Goal: Information Seeking & Learning: Find specific fact

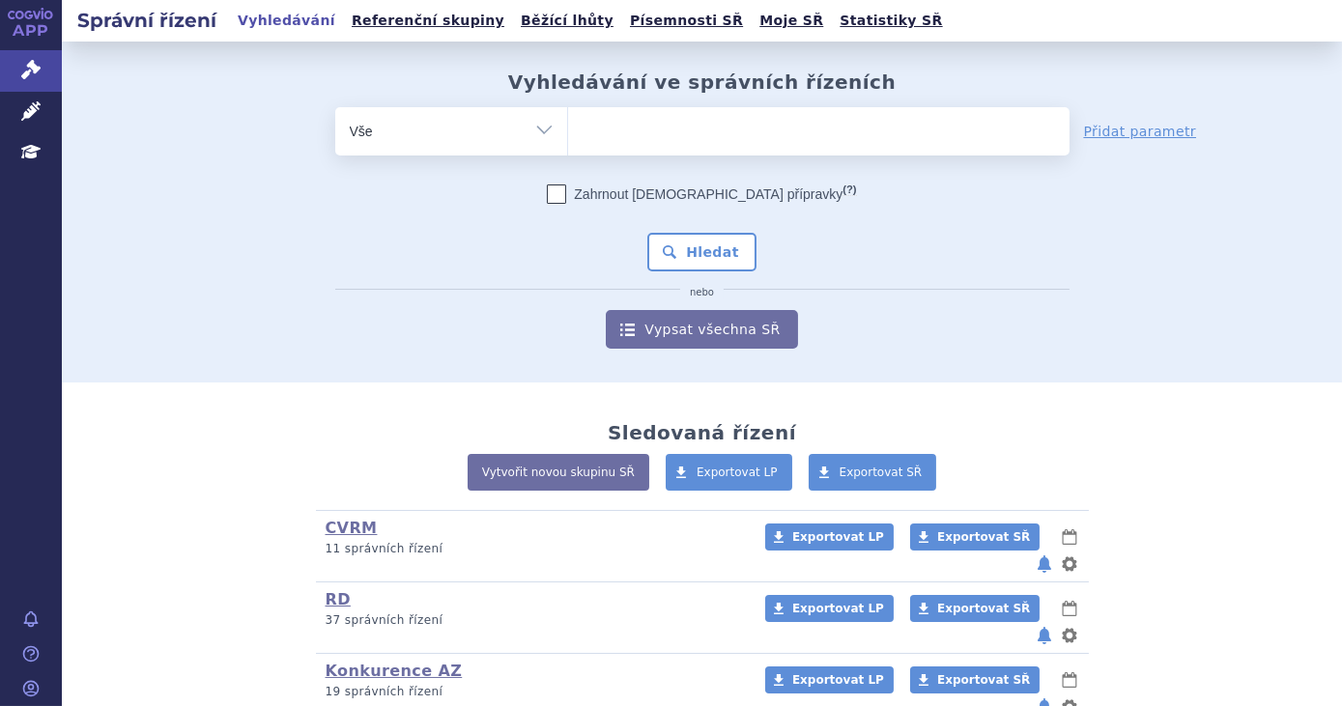
click at [688, 146] on ul at bounding box center [818, 127] width 501 height 41
click at [568, 146] on select at bounding box center [567, 130] width 1 height 48
type input "ke"
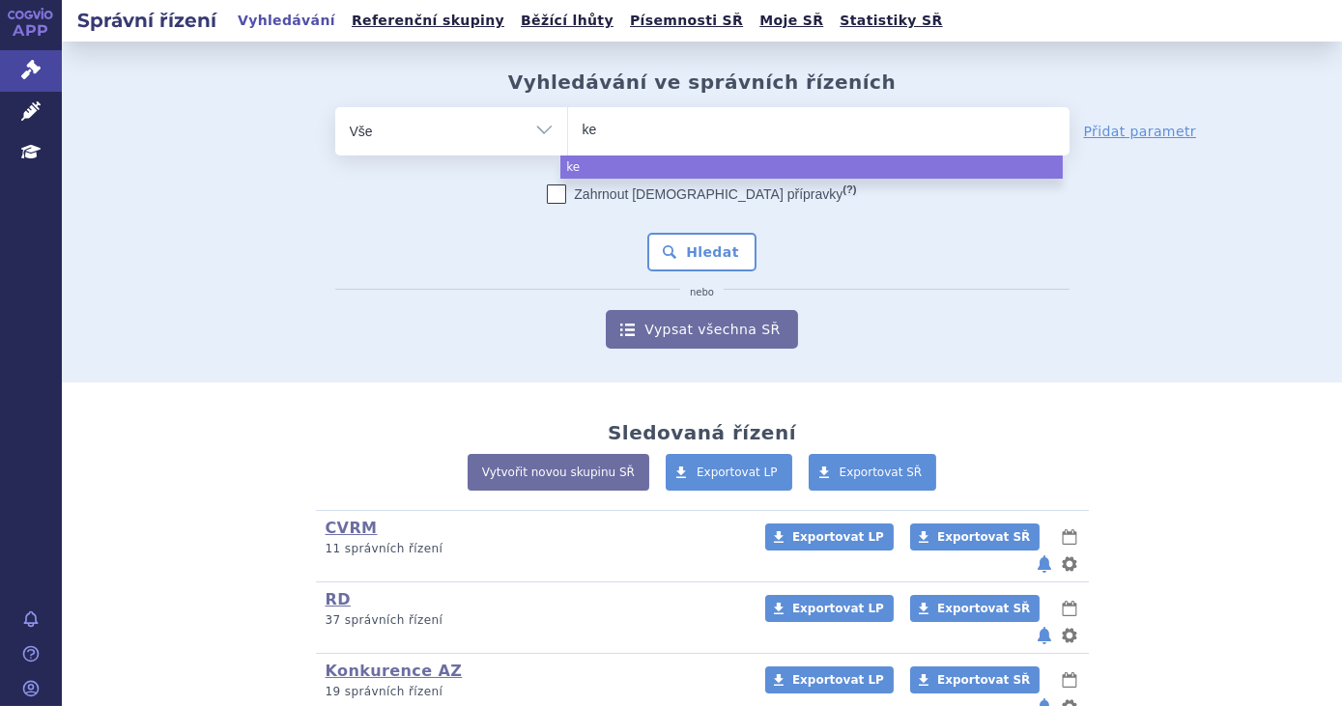
type input "key"
type input "keyt"
type input "keytrud"
type input "keytruda"
select select "keytruda"
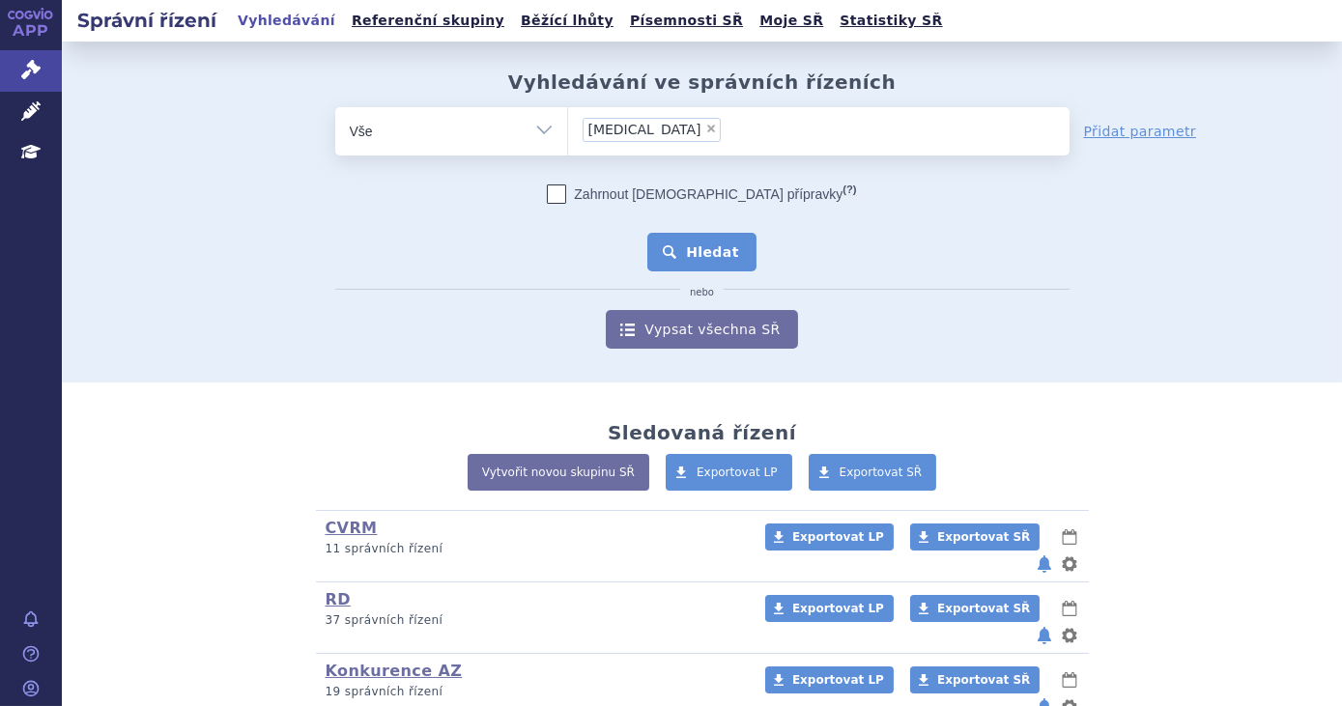
click at [688, 243] on button "Hledat" at bounding box center [701, 252] width 109 height 39
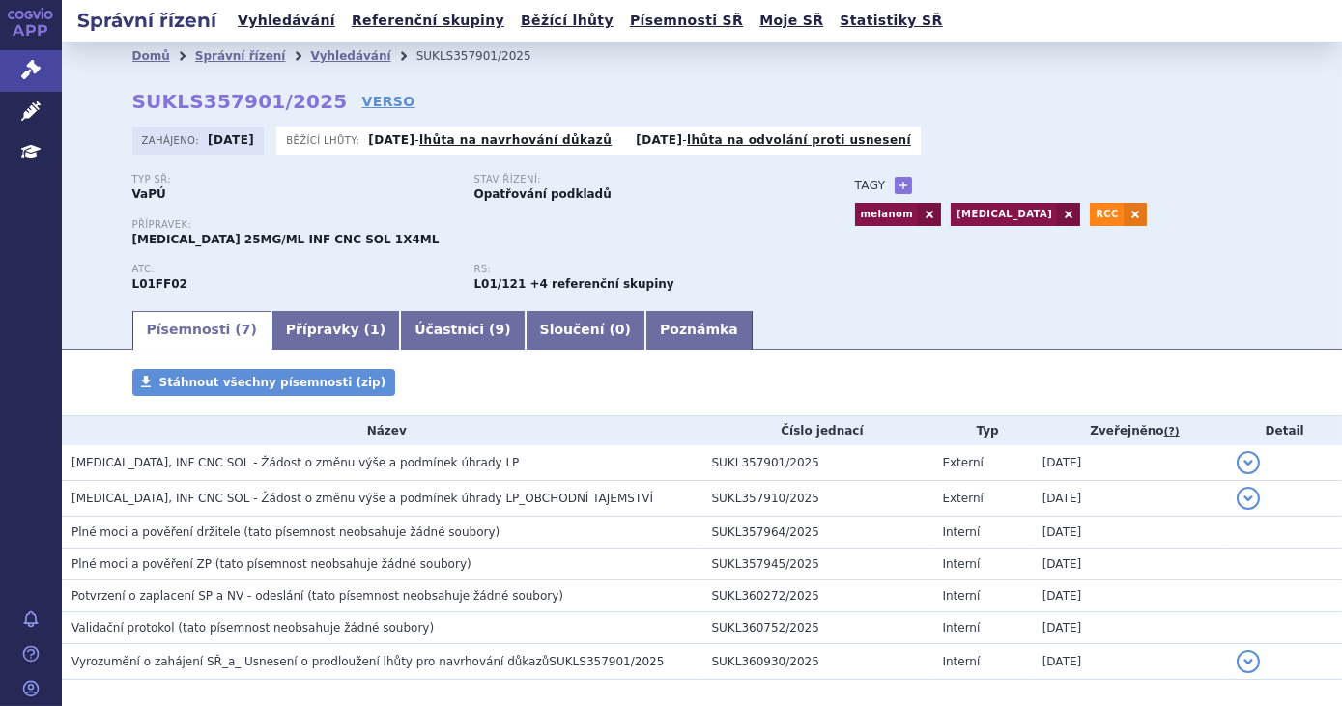
scroll to position [89, 0]
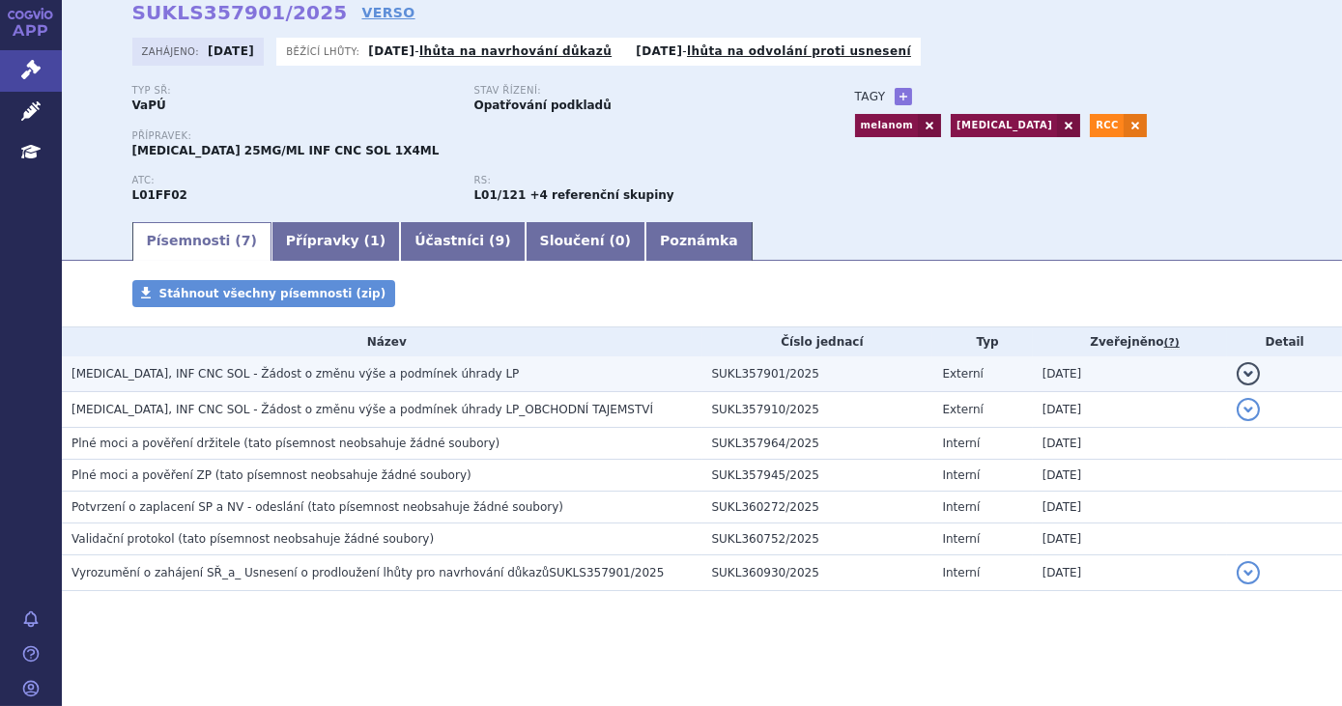
click at [543, 369] on h3 "KEYTRUDA, INF CNC SOL - Žádost o změnu výše a podmínek úhrady LP" at bounding box center [387, 373] width 631 height 19
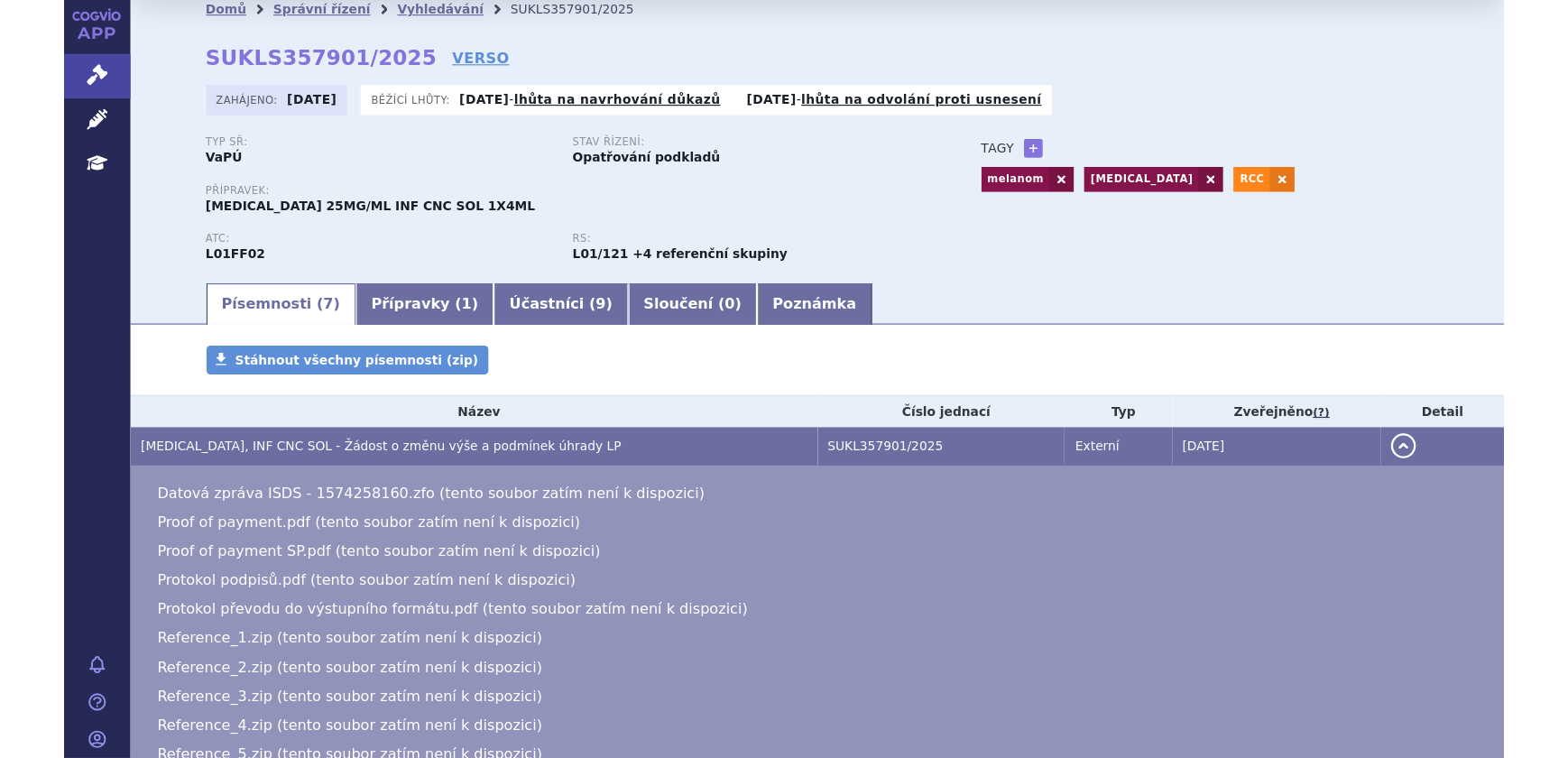
scroll to position [0, 0]
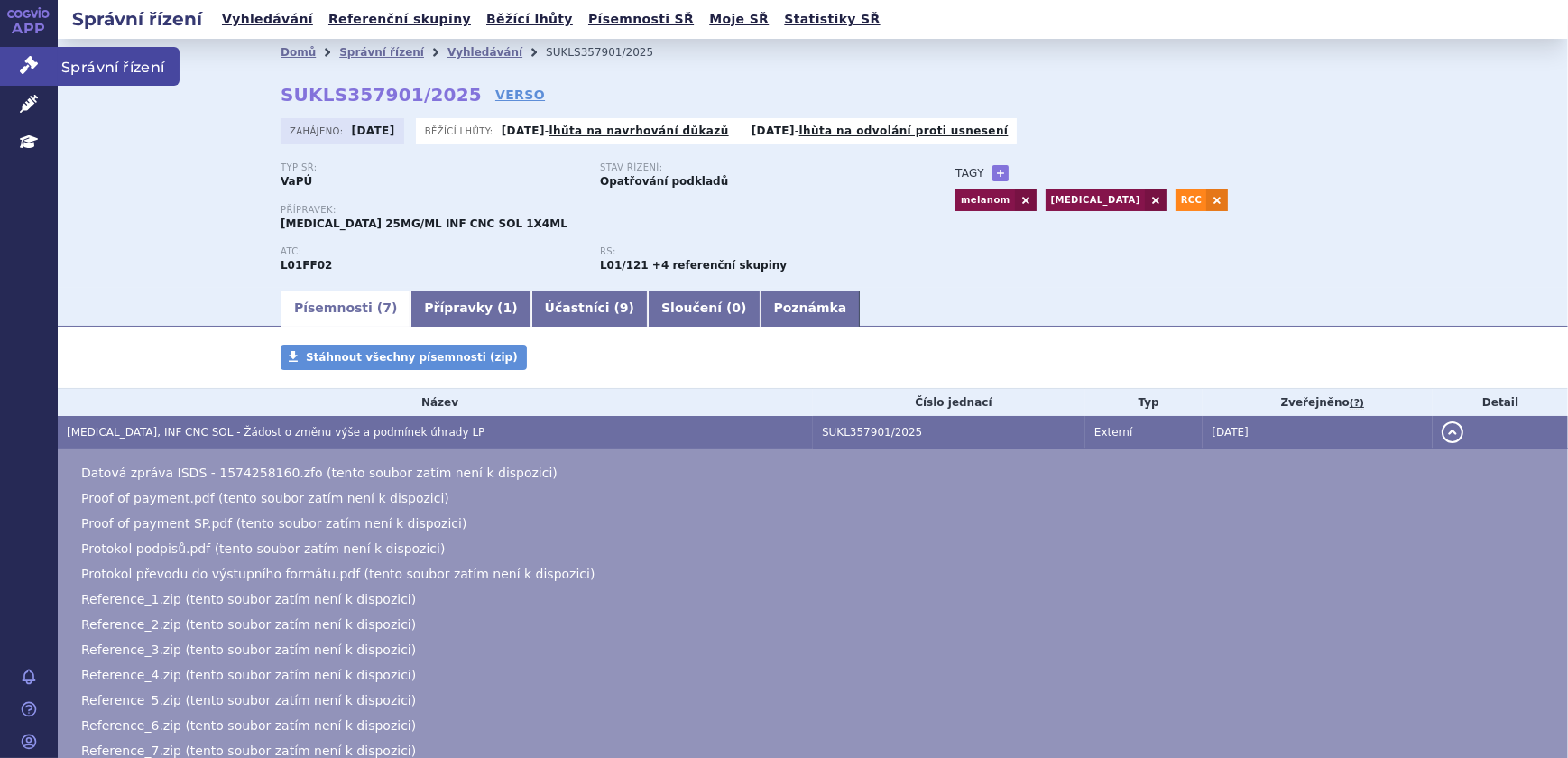
click at [40, 65] on link "Správní řízení" at bounding box center [29, 65] width 58 height 38
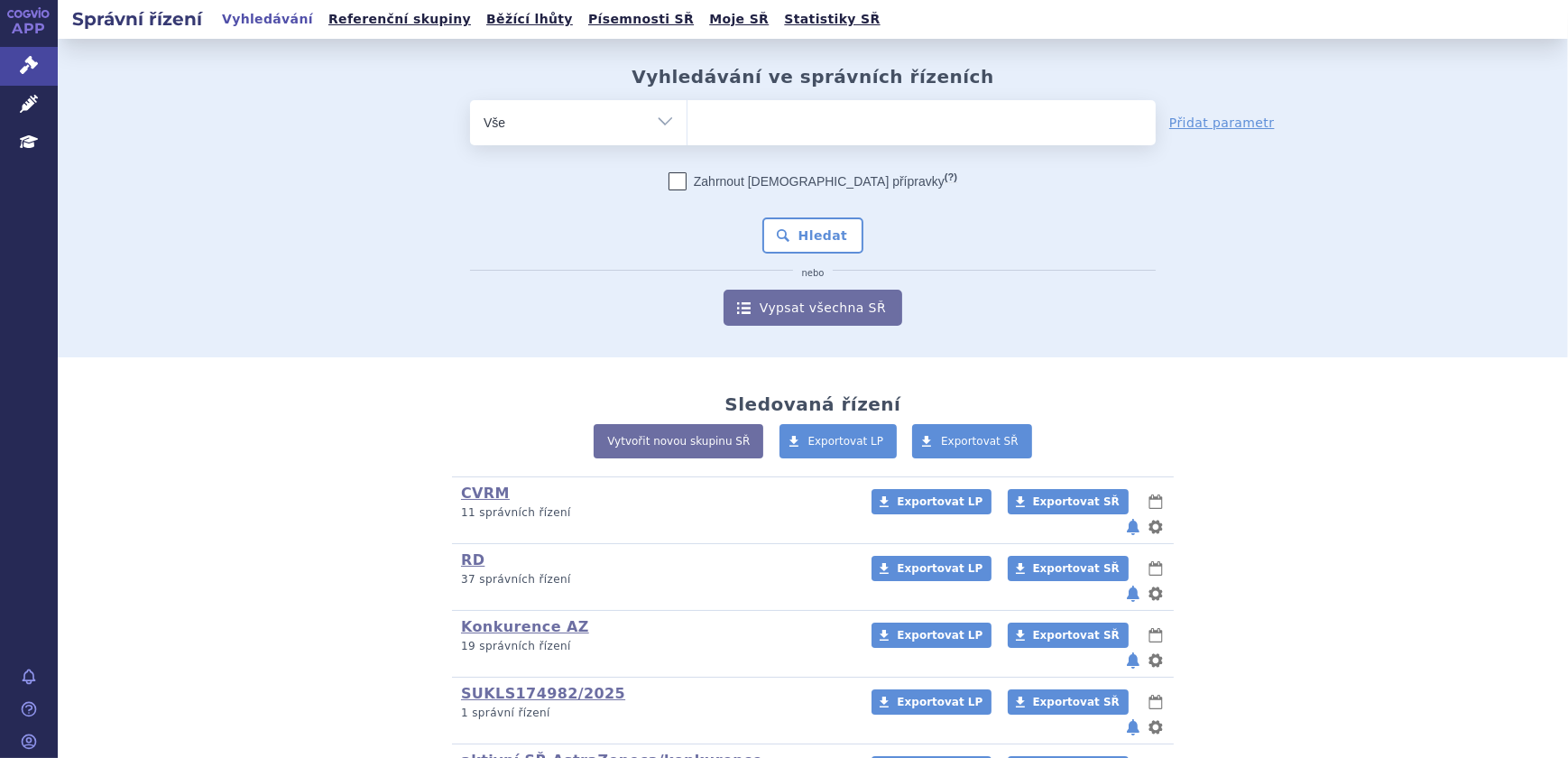
click at [823, 133] on ul at bounding box center [921, 119] width 468 height 38
click at [687, 133] on select at bounding box center [686, 121] width 1 height 45
type input "en"
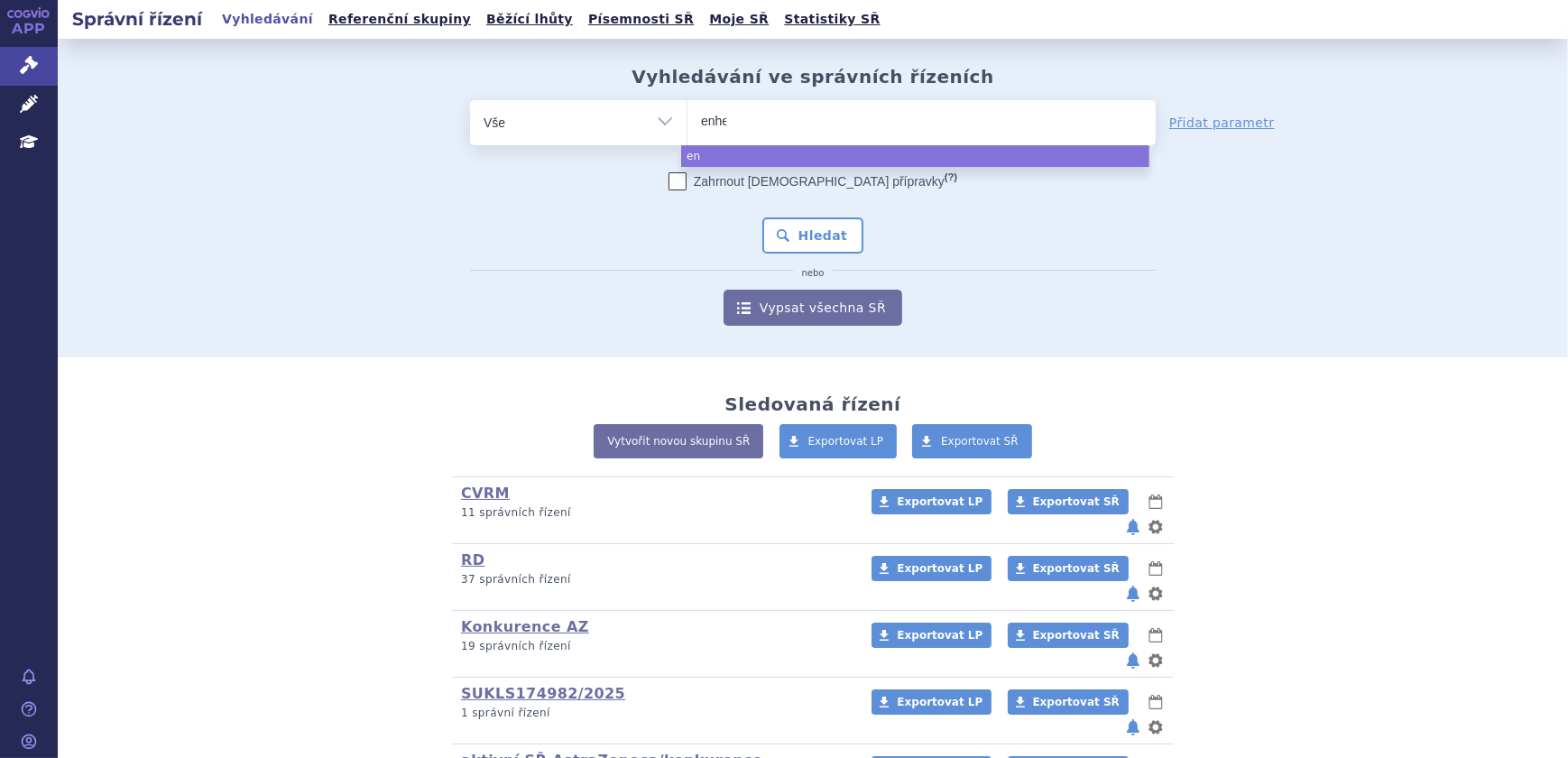
type input "enher"
type input "enhertu"
select select "enhertu"
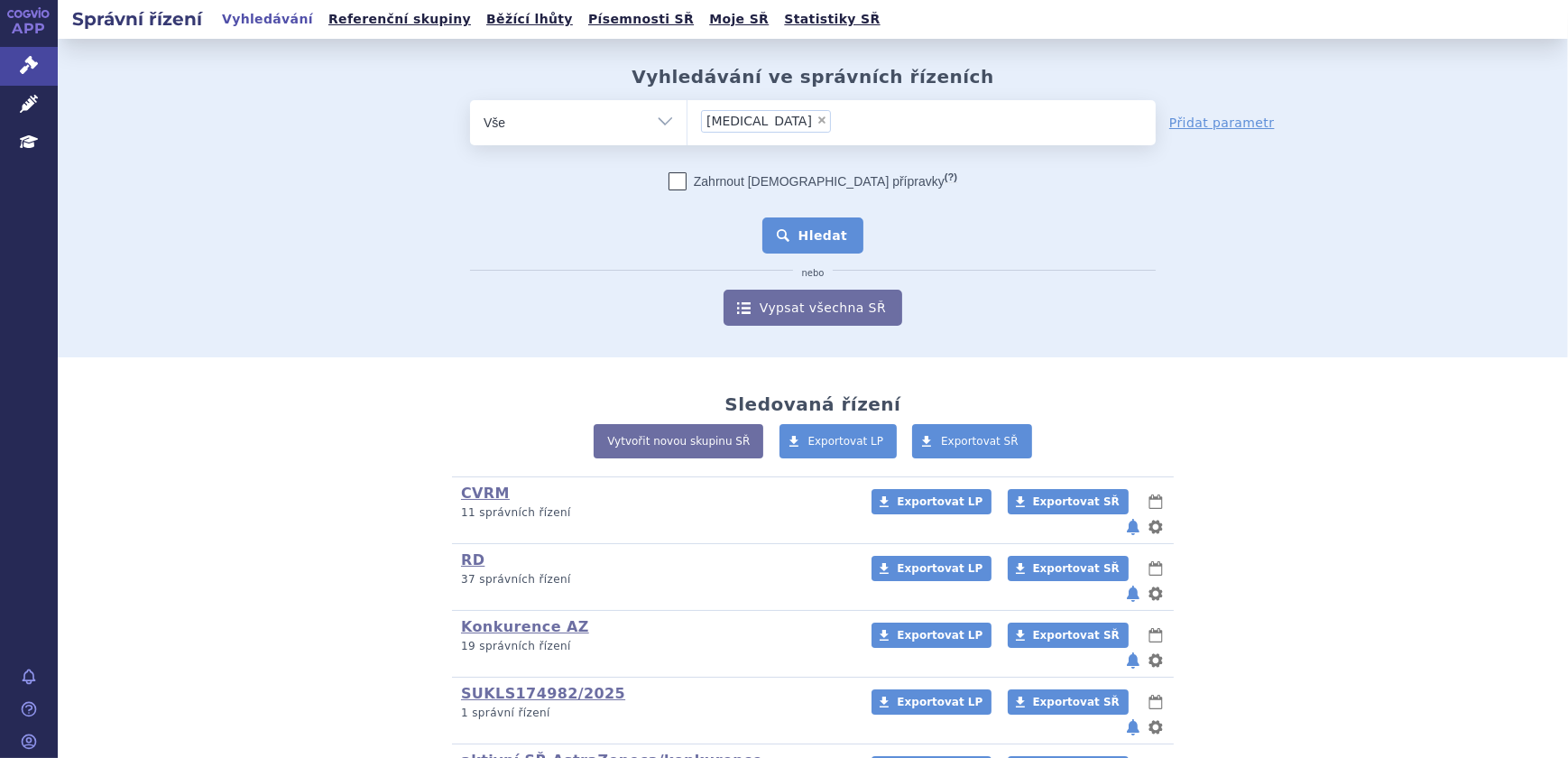
click at [816, 250] on button "Hledat" at bounding box center [812, 235] width 102 height 36
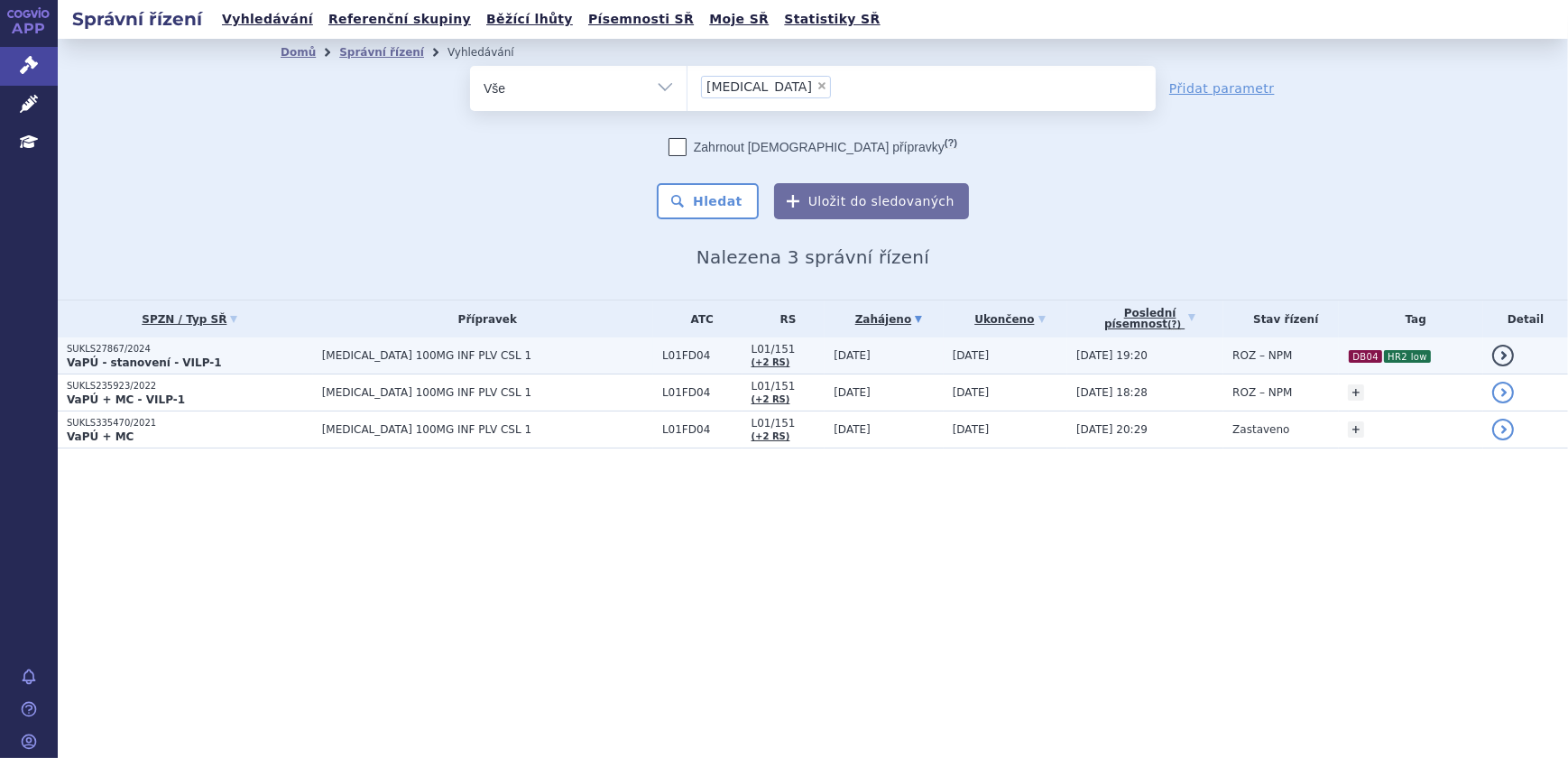
click at [1286, 347] on td "ROZ – NPM" at bounding box center [1281, 356] width 116 height 37
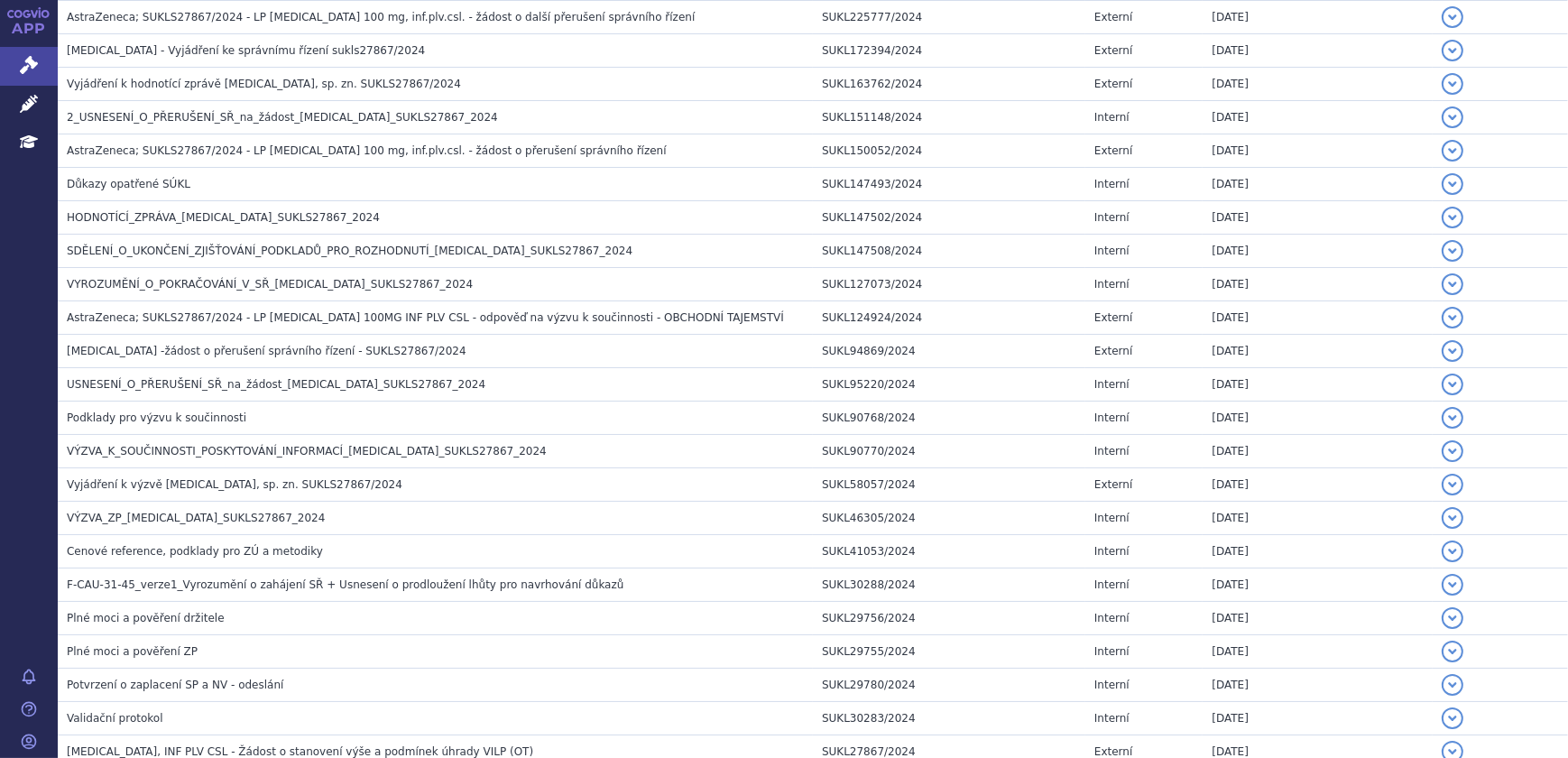
scroll to position [1562, 0]
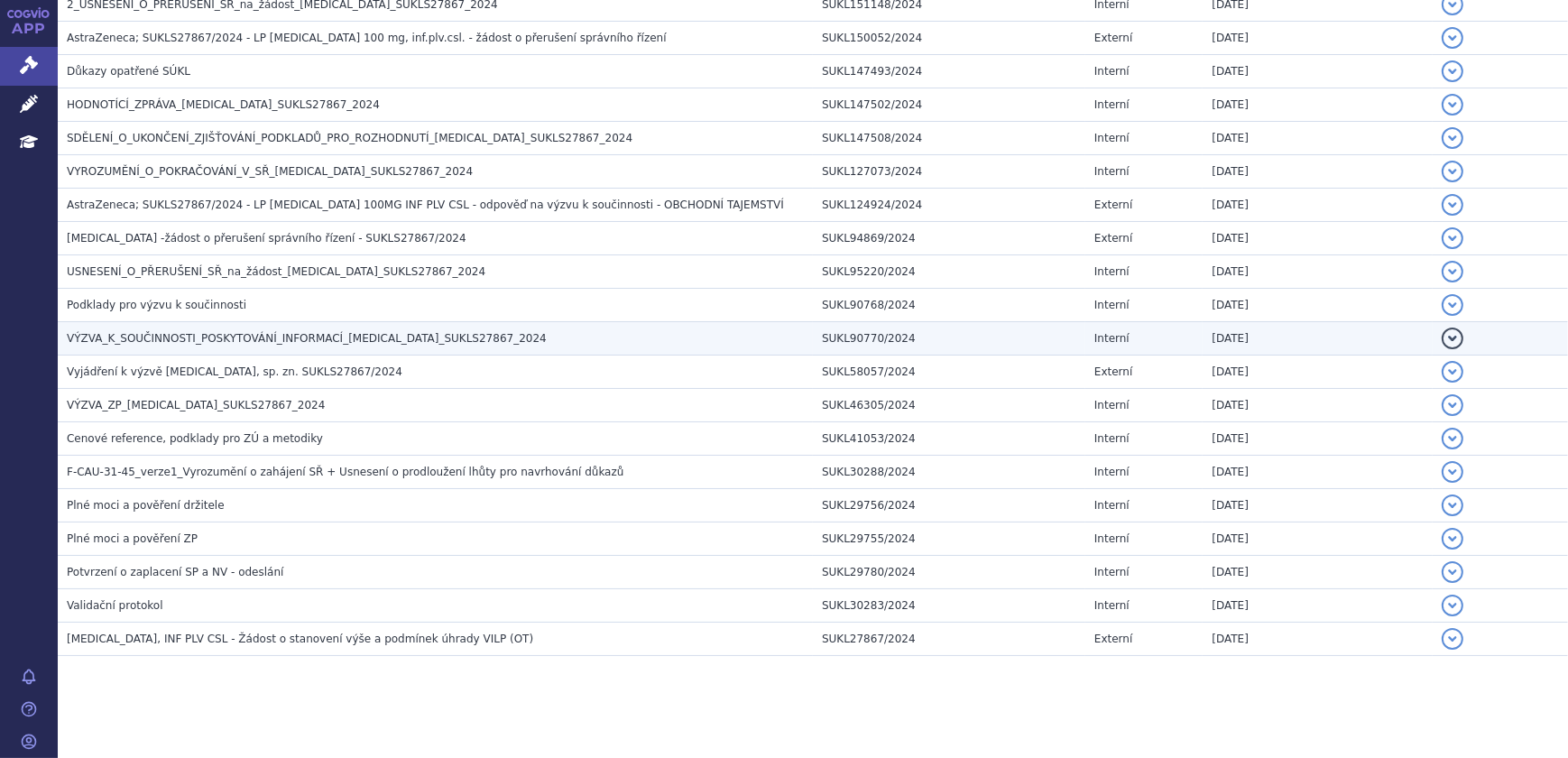
click at [170, 334] on span "VÝZVA_K_SOUČINNOSTI_POSKYTOVÁNÍ_INFORMACÍ_[MEDICAL_DATA]_SUKLS27867_2024" at bounding box center [307, 339] width 480 height 13
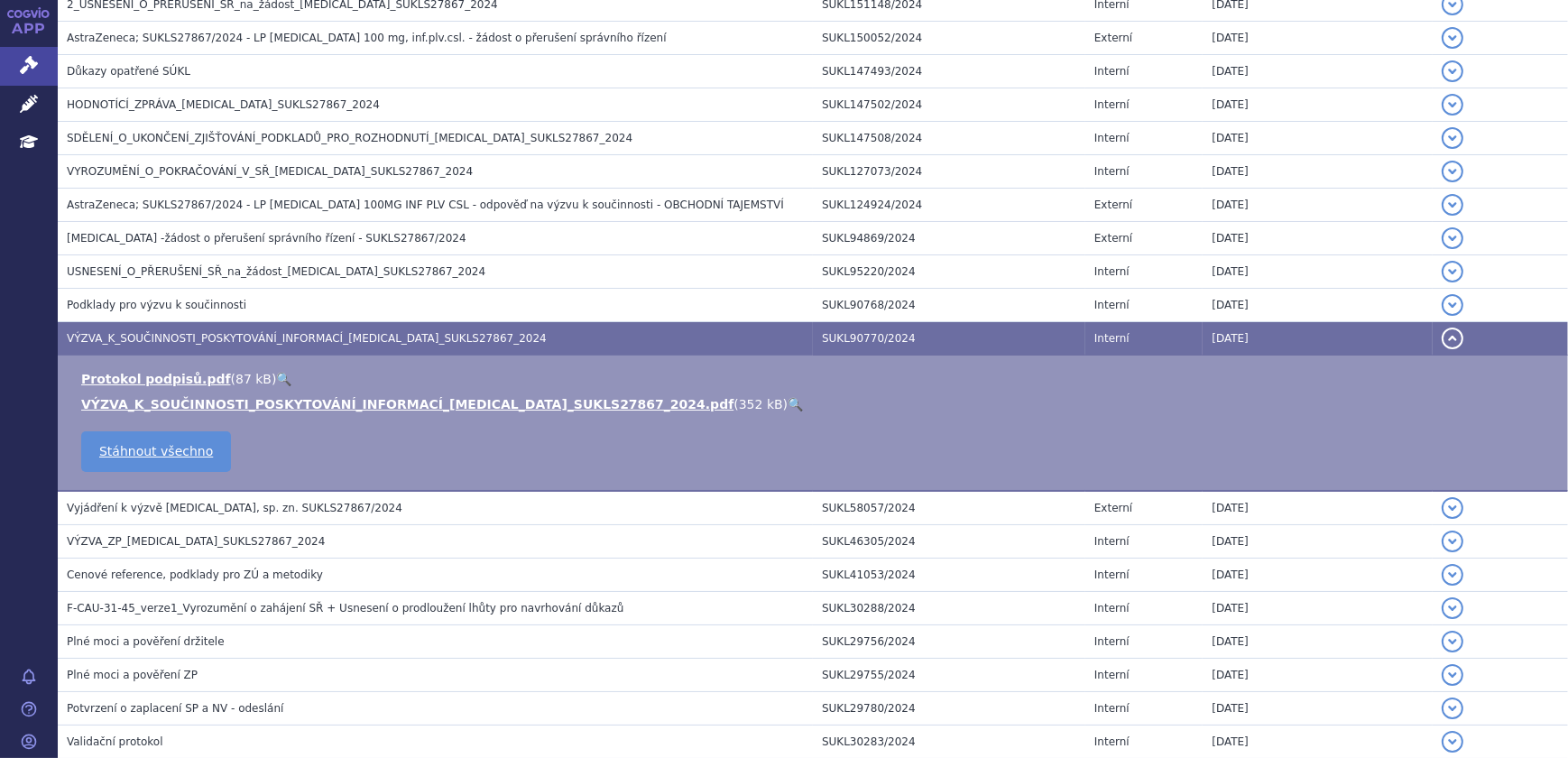
click at [788, 401] on link "🔍" at bounding box center [796, 403] width 15 height 14
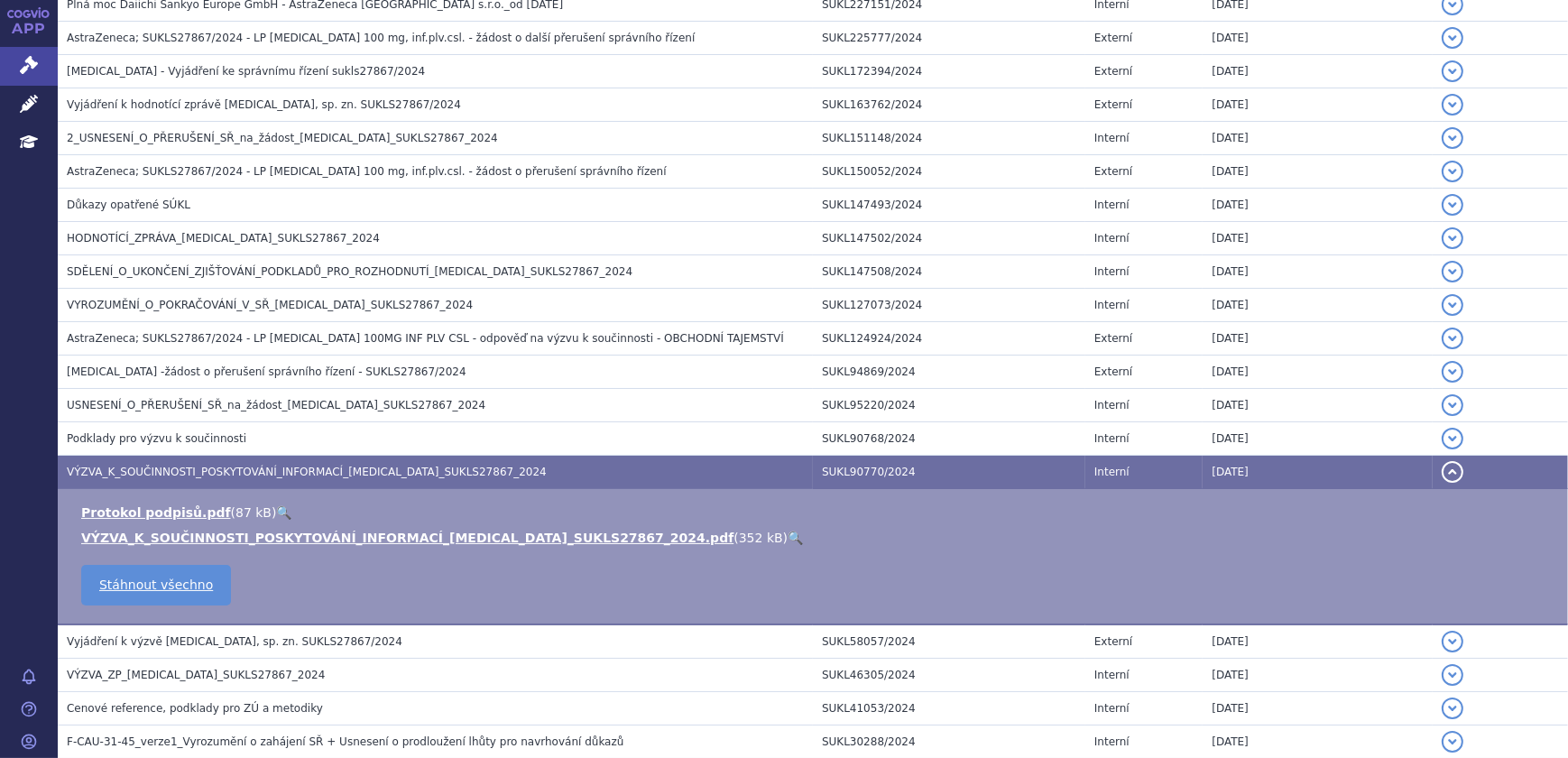
scroll to position [1698, 0]
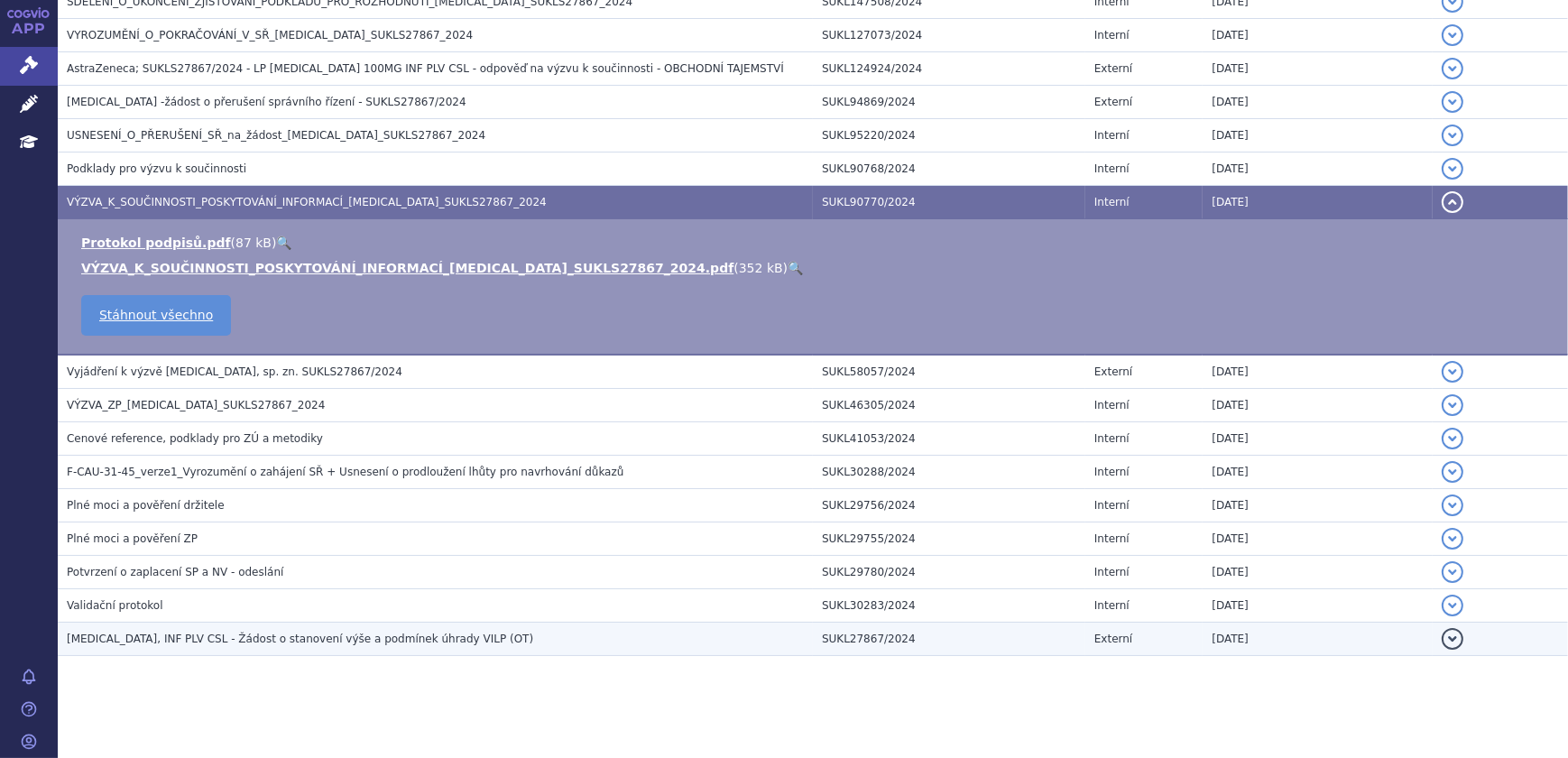
click at [483, 638] on h3 "[MEDICAL_DATA], INF PLV CSL - Žádost o stanovení výše a podmínek úhrady VILP (O…" at bounding box center [440, 638] width 746 height 18
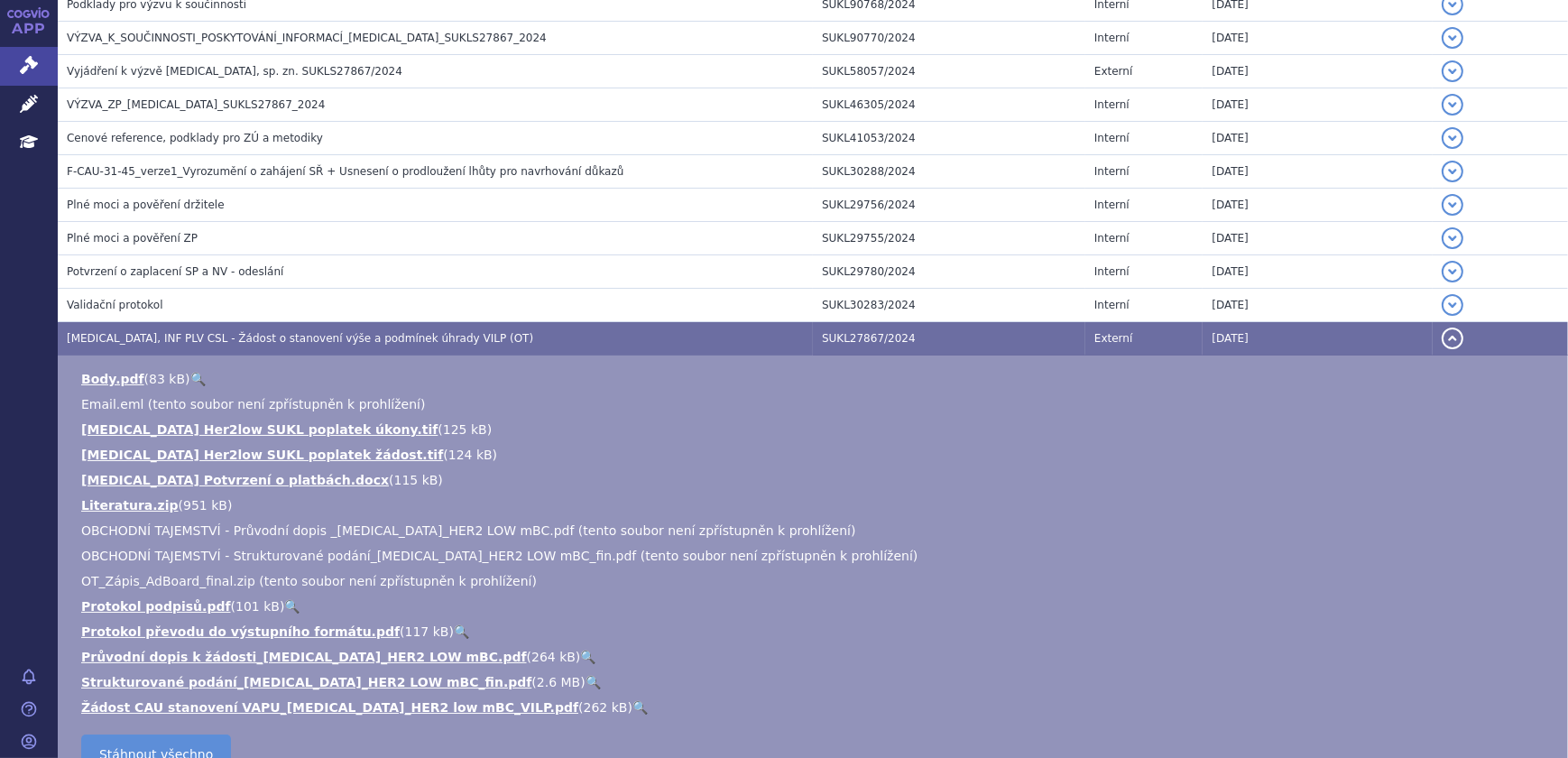
scroll to position [2002, 0]
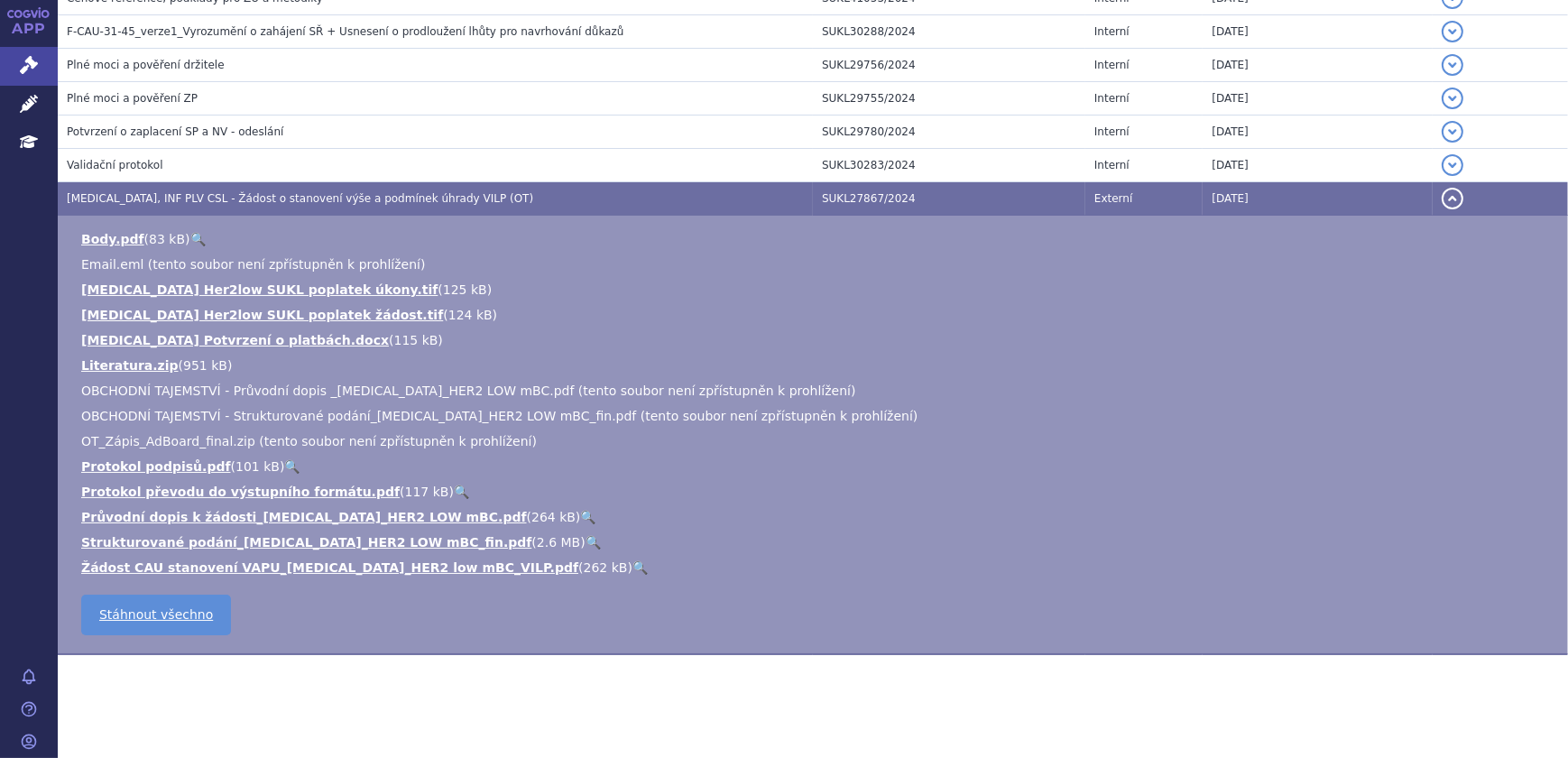
click at [586, 535] on link "🔍" at bounding box center [593, 541] width 15 height 14
